Goal: Information Seeking & Learning: Learn about a topic

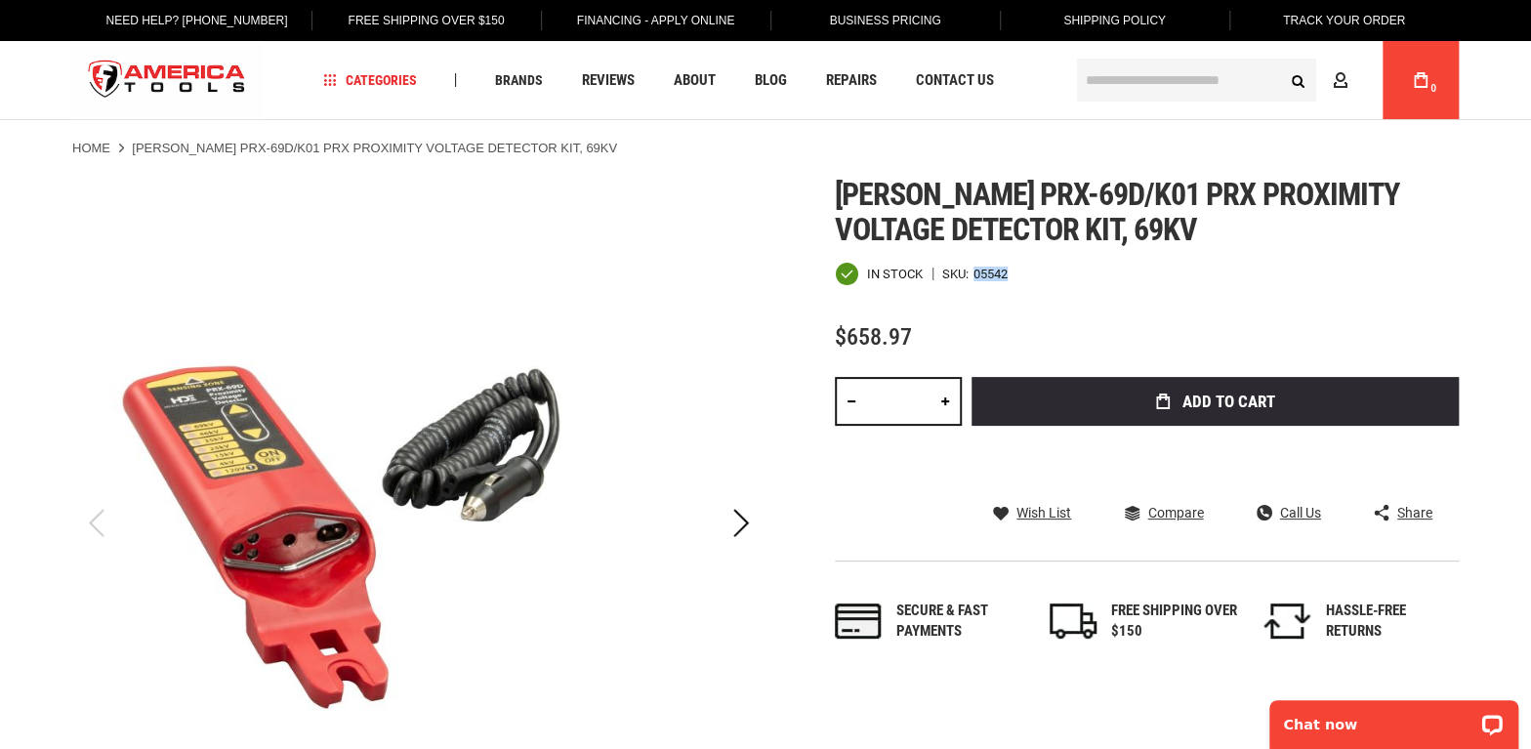
drag, startPoint x: 1007, startPoint y: 266, endPoint x: 974, endPoint y: 272, distance: 33.7
click at [974, 272] on div "05542" at bounding box center [990, 273] width 34 height 13
copy div "05542"
drag, startPoint x: 1177, startPoint y: 641, endPoint x: 1115, endPoint y: 613, distance: 68.6
click at [1115, 613] on div "FREE SHIPPING OVER $150" at bounding box center [1174, 621] width 127 height 42
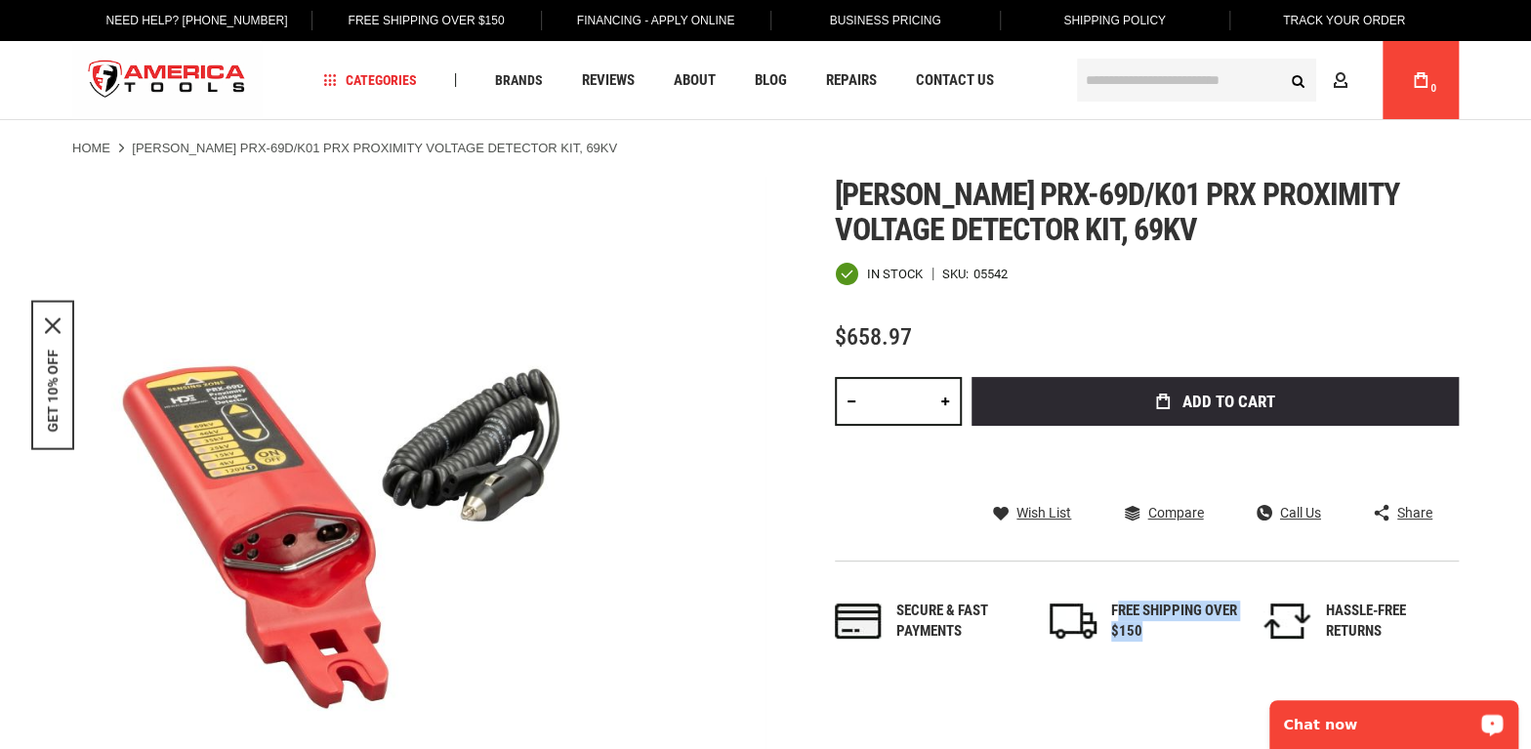
click at [1155, 618] on div "FREE SHIPPING OVER $150" at bounding box center [1174, 621] width 127 height 42
drag, startPoint x: 1187, startPoint y: 628, endPoint x: 1113, endPoint y: 613, distance: 75.6
click at [1113, 613] on div "FREE SHIPPING OVER $150" at bounding box center [1174, 621] width 127 height 42
copy div "FREE SHIPPING OVER $150"
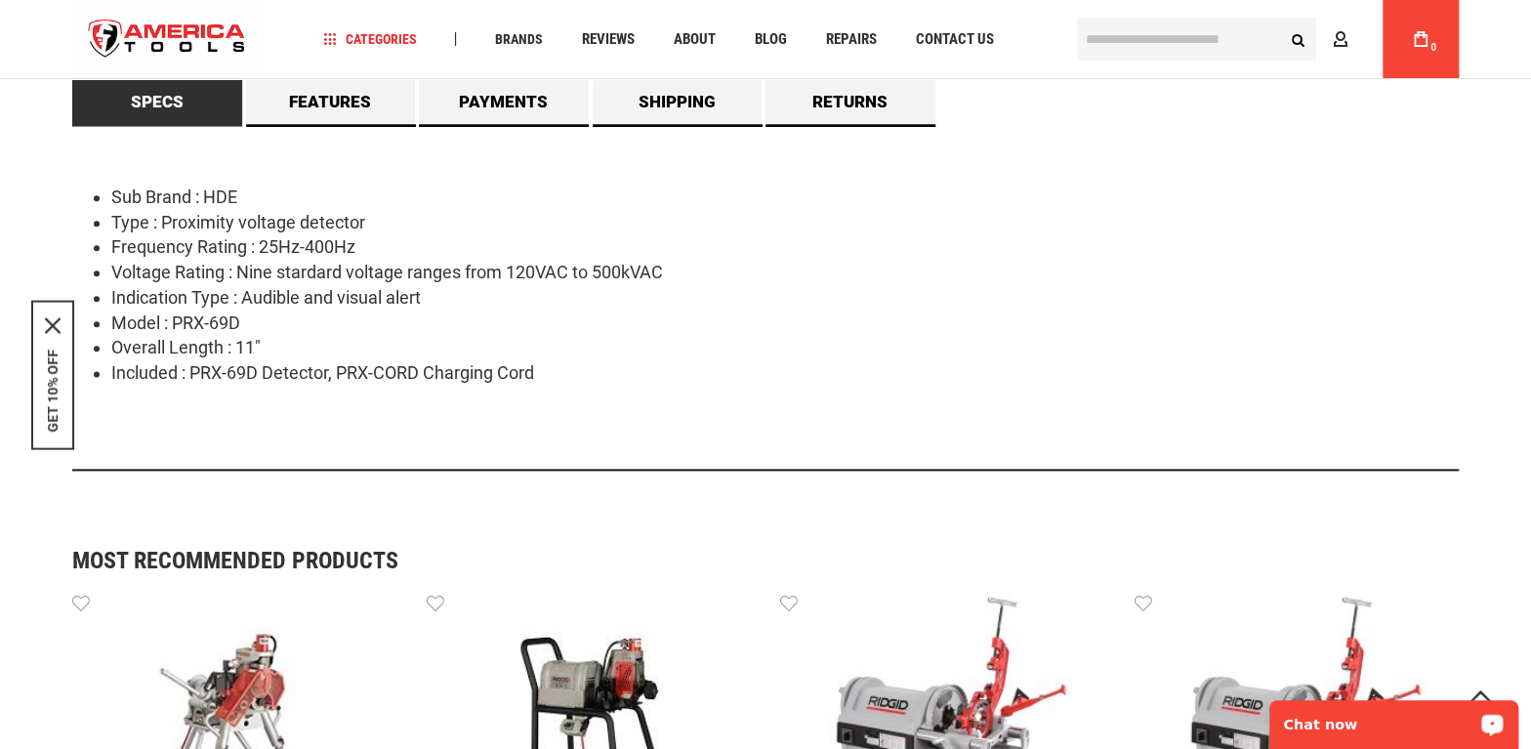
scroll to position [1064, 0]
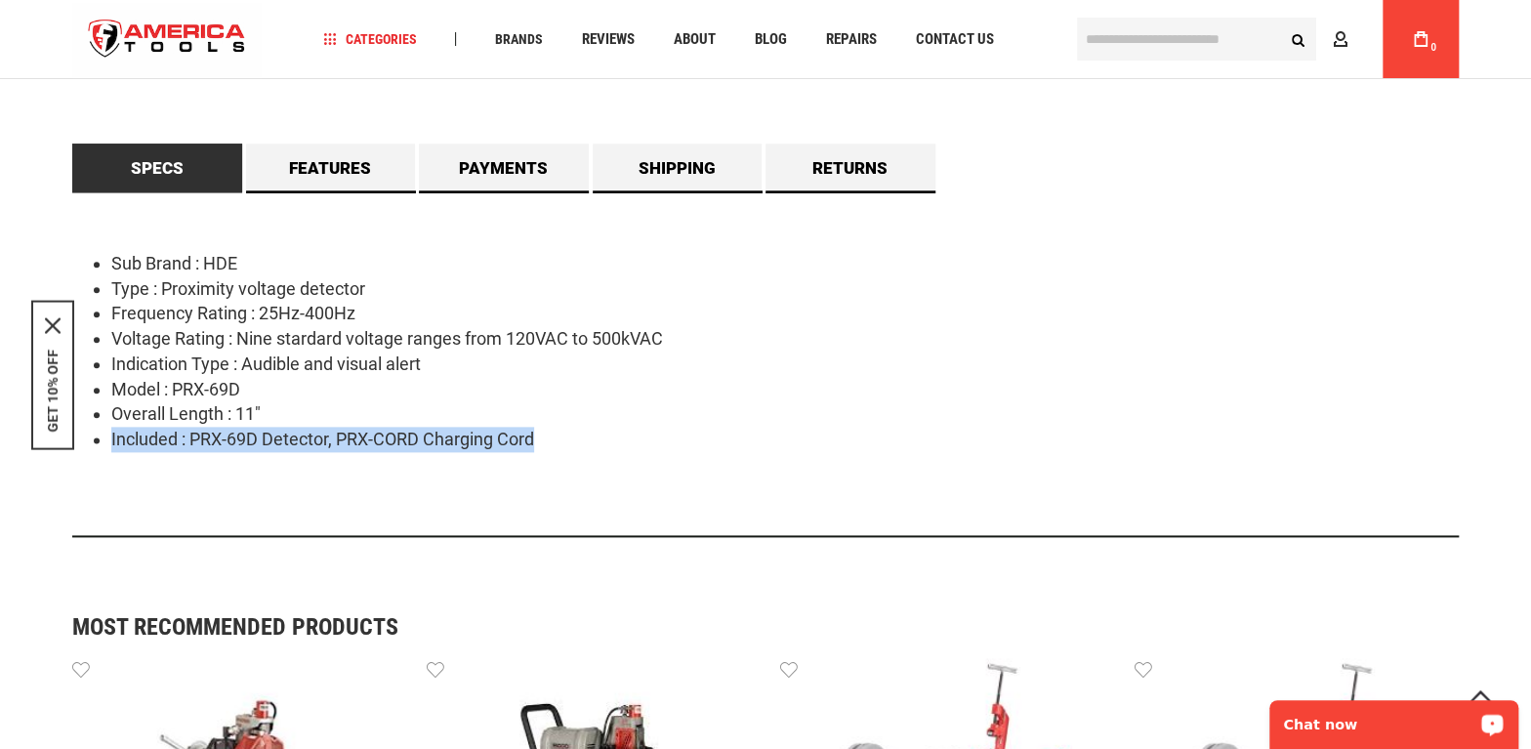
drag, startPoint x: 551, startPoint y: 442, endPoint x: 110, endPoint y: 431, distance: 440.3
click at [111, 431] on li "Included : PRX-69D Detector, PRX-CORD Charging Cord" at bounding box center [784, 439] width 1347 height 25
copy li "Included : PRX-69D Detector, PRX-CORD Charging Cord"
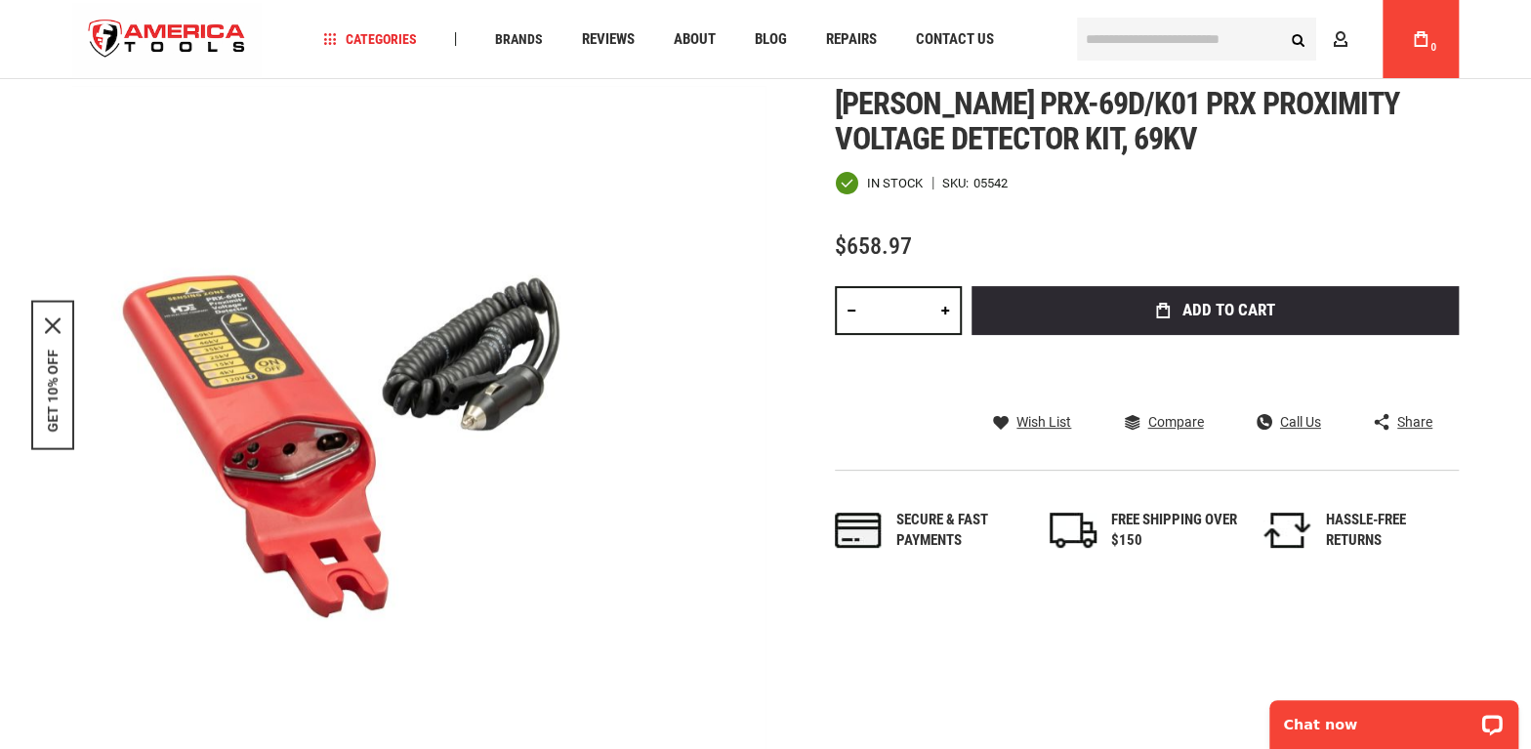
scroll to position [0, 0]
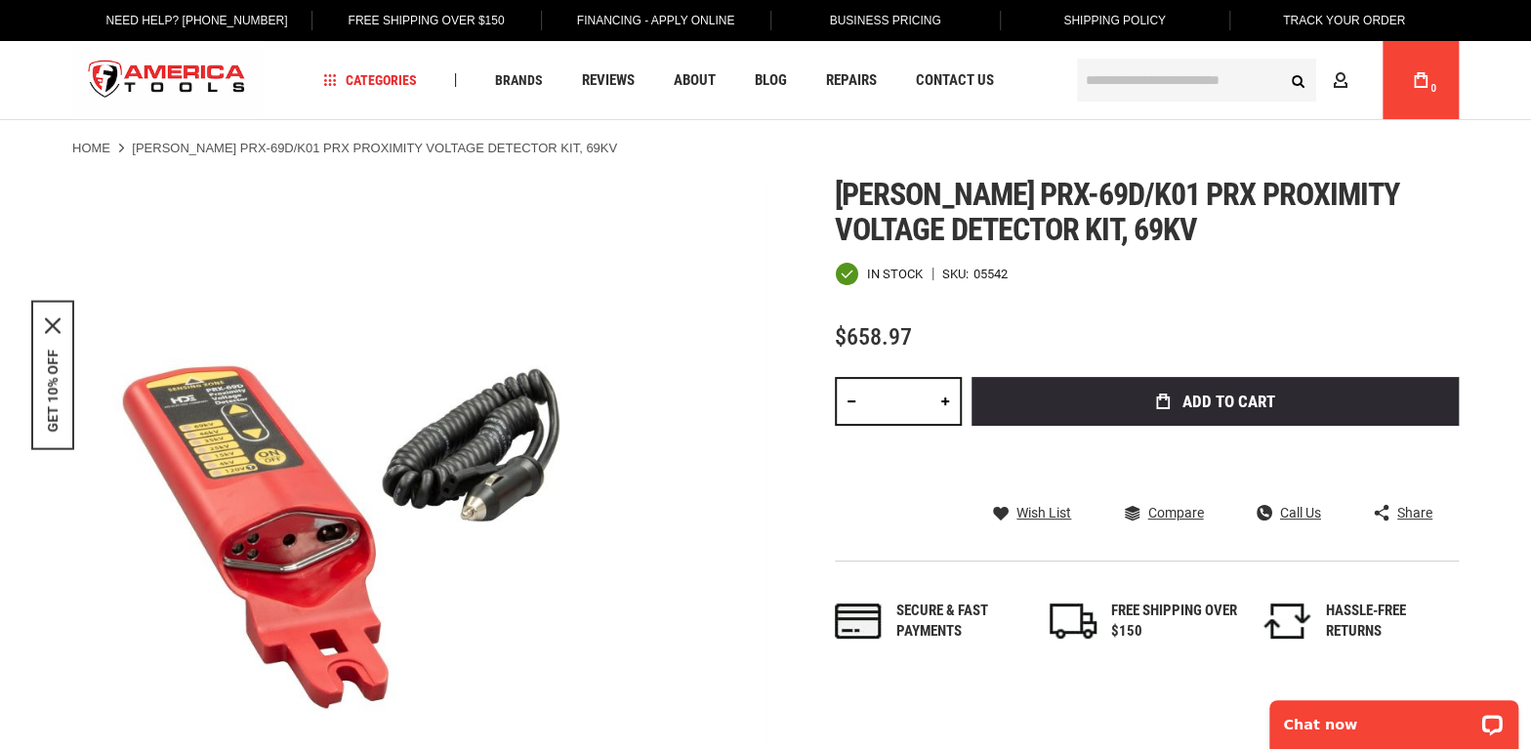
drag, startPoint x: 1018, startPoint y: 276, endPoint x: 972, endPoint y: 274, distance: 45.9
click at [972, 274] on div "In stock SKU 05542" at bounding box center [1147, 274] width 624 height 24
copy div "05542"
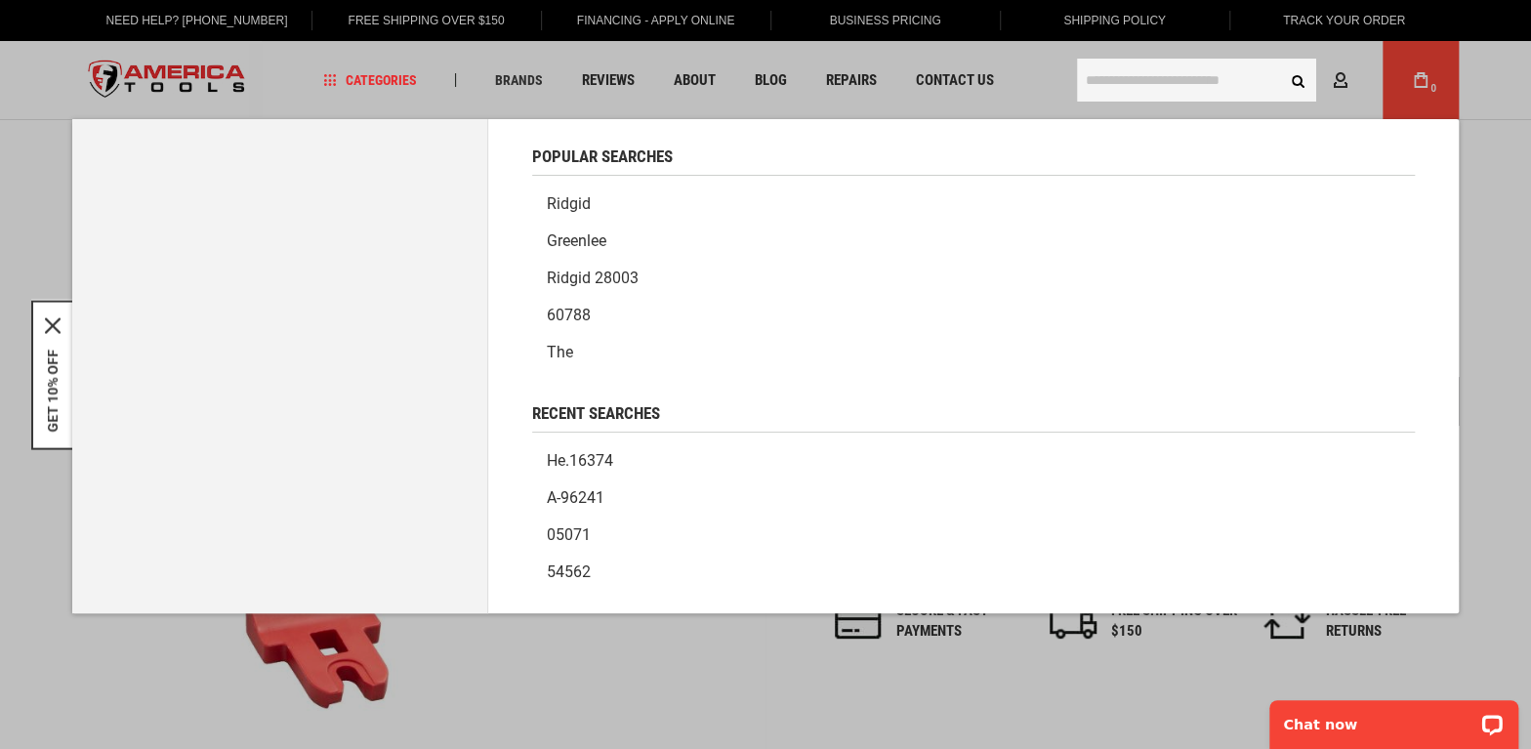
click at [1204, 85] on input "text" at bounding box center [1196, 80] width 239 height 43
paste input "*****"
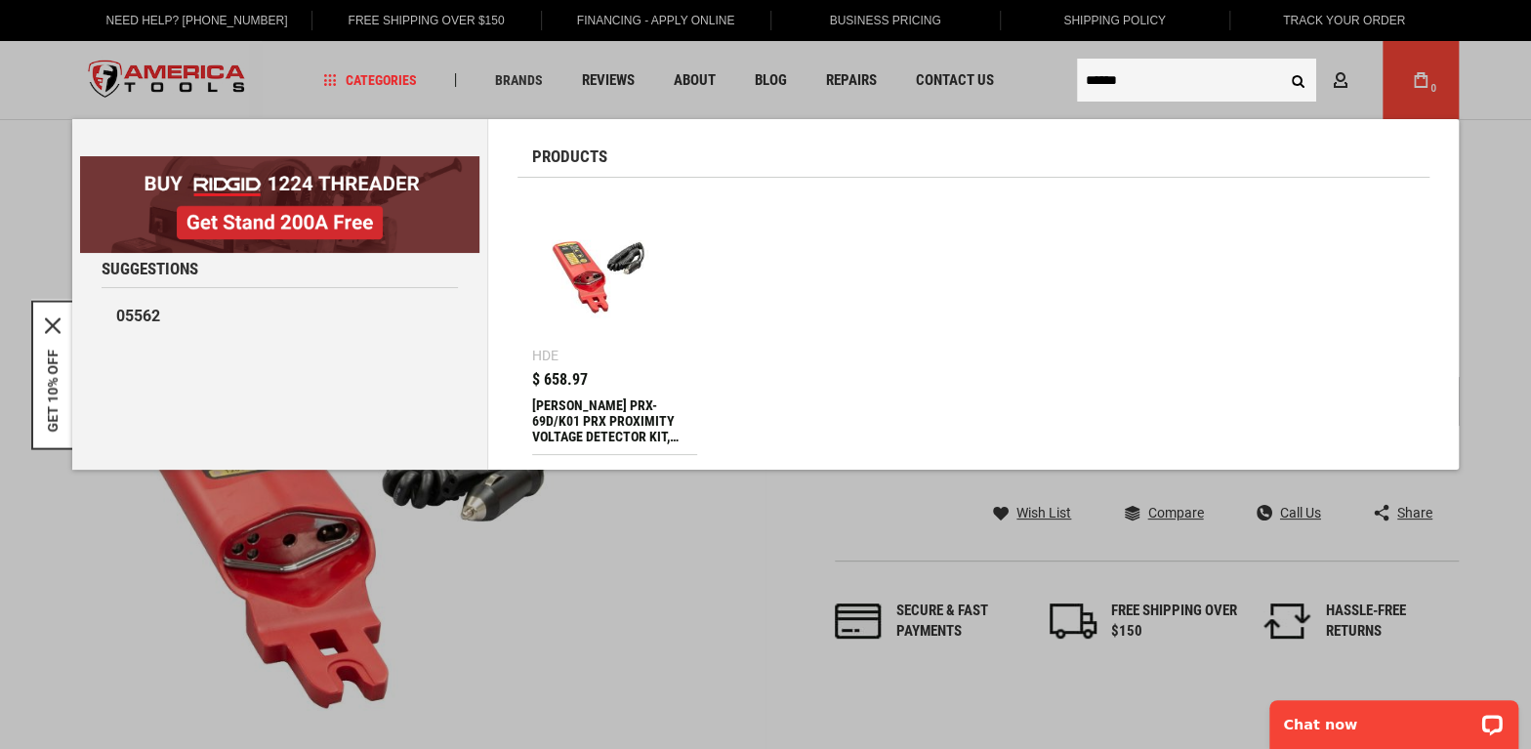
type input "*****"
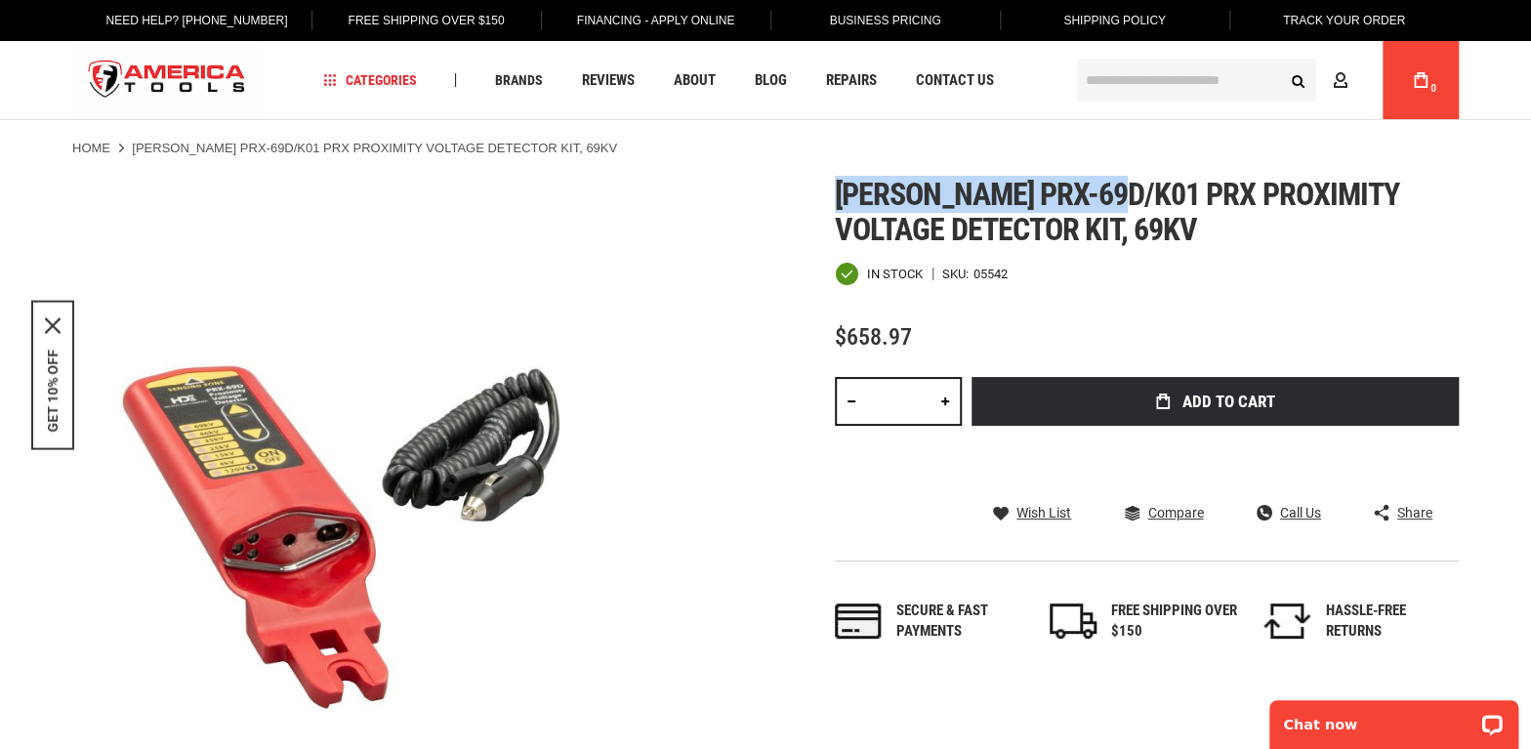
drag, startPoint x: 837, startPoint y: 195, endPoint x: 1125, endPoint y: 212, distance: 288.4
click at [1125, 212] on span "Greenlee prx-69d/k01 prx proximity voltage detector kit, 69kv" at bounding box center [1117, 212] width 564 height 72
copy span "Greenlee prx-69d/k01"
